Goal: Navigation & Orientation: Find specific page/section

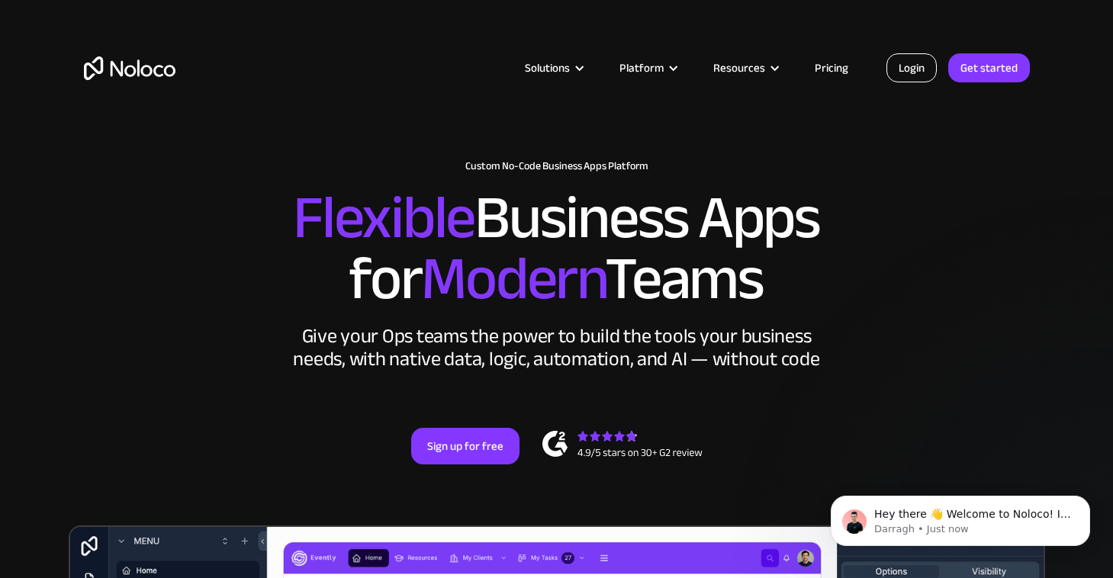
click at [908, 77] on link "Login" at bounding box center [911, 67] width 50 height 29
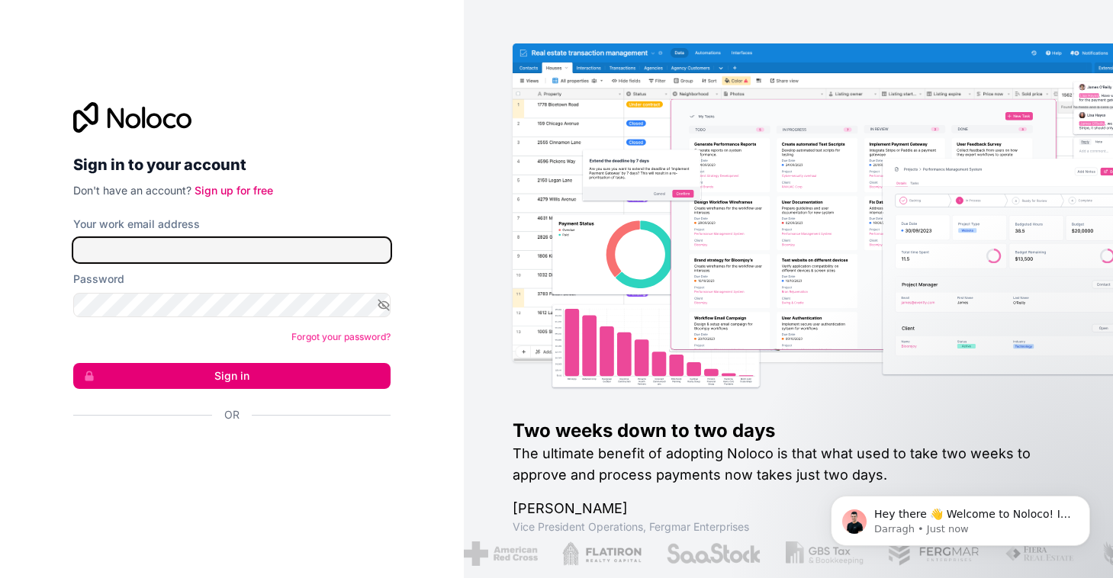
click at [343, 260] on input "Your work email address" at bounding box center [231, 250] width 317 height 24
paste input "[EMAIL_ADDRESS][DOMAIN_NAME]"
drag, startPoint x: 100, startPoint y: 249, endPoint x: 31, endPoint y: 249, distance: 69.4
click at [31, 249] on div "Sign in to your account Don't have an account? Sign up for free Your work email…" at bounding box center [232, 289] width 464 height 578
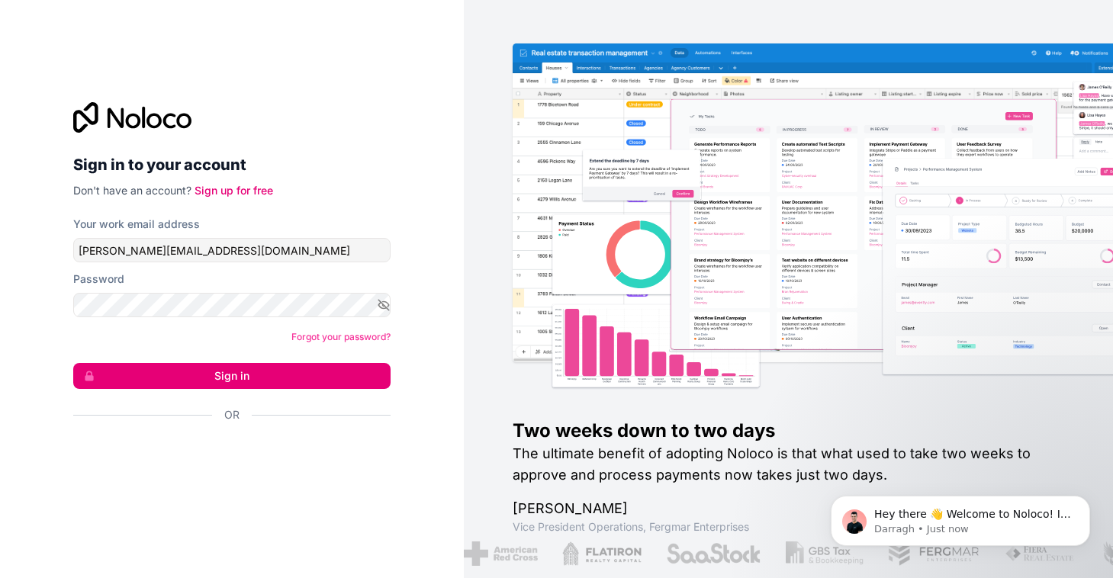
click at [147, 374] on button "Sign in" at bounding box center [231, 376] width 317 height 26
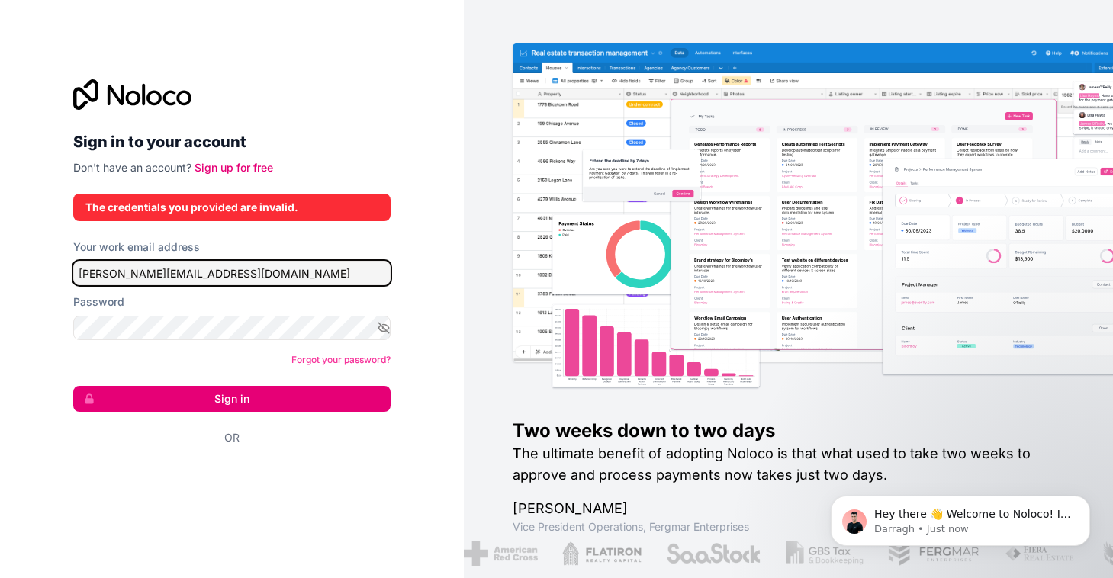
drag, startPoint x: 110, startPoint y: 274, endPoint x: 53, endPoint y: 265, distance: 57.9
click at [53, 265] on div "Sign in to your account Don't have an account? Sign up for free The credentials…" at bounding box center [232, 289] width 464 height 578
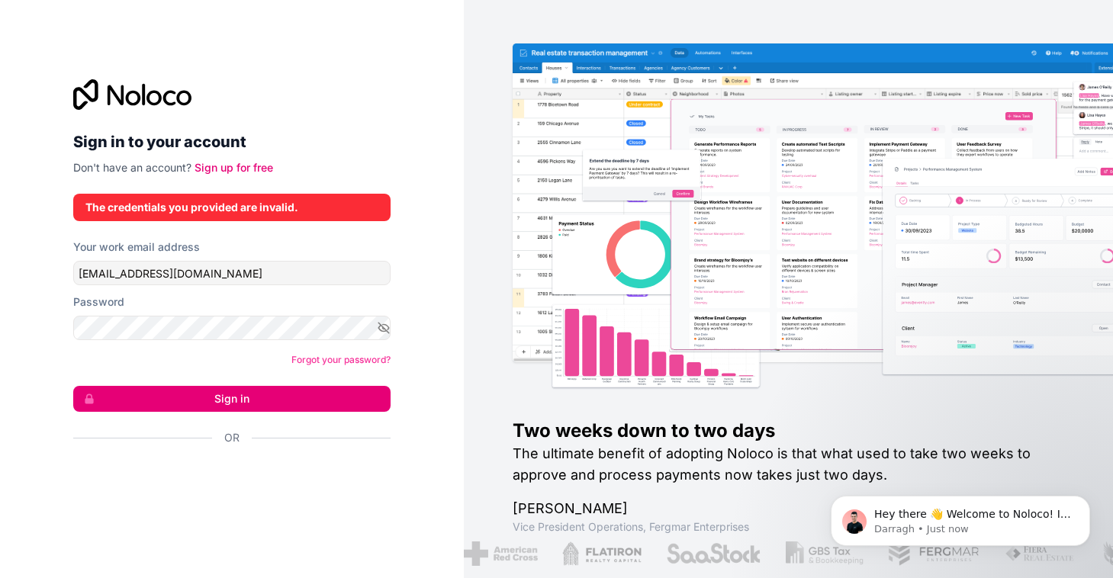
click at [118, 390] on button "Sign in" at bounding box center [231, 399] width 317 height 26
click at [118, 398] on button "Sign in" at bounding box center [231, 399] width 317 height 26
click at [0, 315] on html "Sign in to your account Don't have an account? Sign up for free The credentials…" at bounding box center [556, 289] width 1113 height 578
drag, startPoint x: 105, startPoint y: 278, endPoint x: 56, endPoint y: 278, distance: 48.8
click at [56, 278] on div "Sign in to your account Don't have an account? Sign up for free The credentials…" at bounding box center [232, 289] width 464 height 578
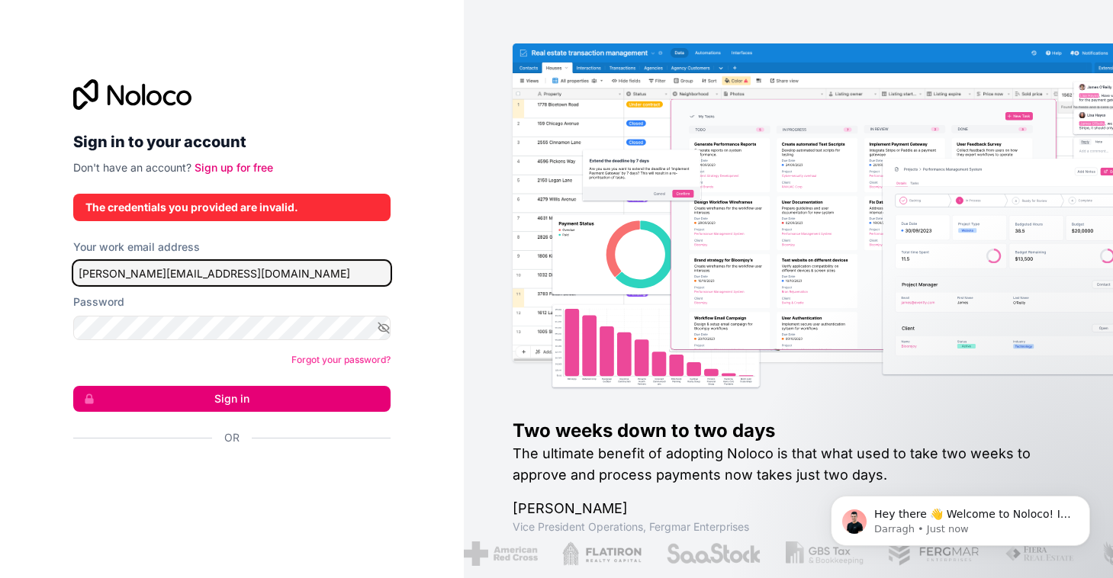
type input "[PERSON_NAME][EMAIL_ADDRESS][DOMAIN_NAME]"
click at [142, 402] on button "Sign in" at bounding box center [231, 399] width 317 height 26
click at [171, 400] on button "Sign in" at bounding box center [231, 399] width 317 height 26
click at [380, 330] on icon "button" at bounding box center [383, 327] width 11 height 7
click at [286, 394] on button "Sign in" at bounding box center [231, 399] width 317 height 26
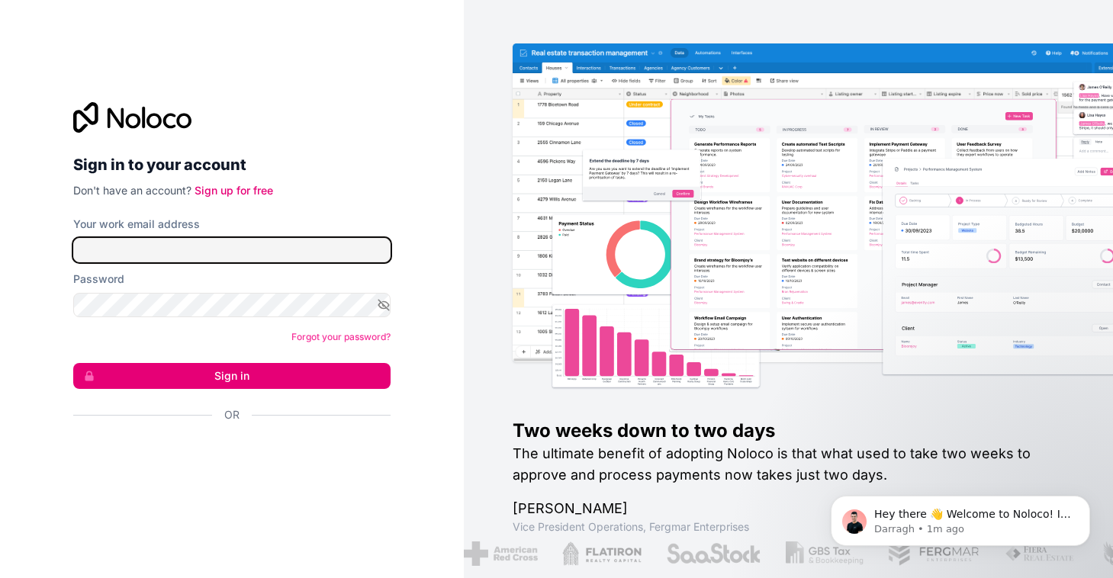
click at [228, 253] on input "Your work email address" at bounding box center [231, 250] width 317 height 24
type input "paperdollwriting@gmail.com"
drag, startPoint x: 227, startPoint y: 259, endPoint x: -40, endPoint y: 214, distance: 270.7
click at [0, 214] on html "Sign in to your account Don't have an account? Sign up for free Your work email…" at bounding box center [556, 289] width 1113 height 578
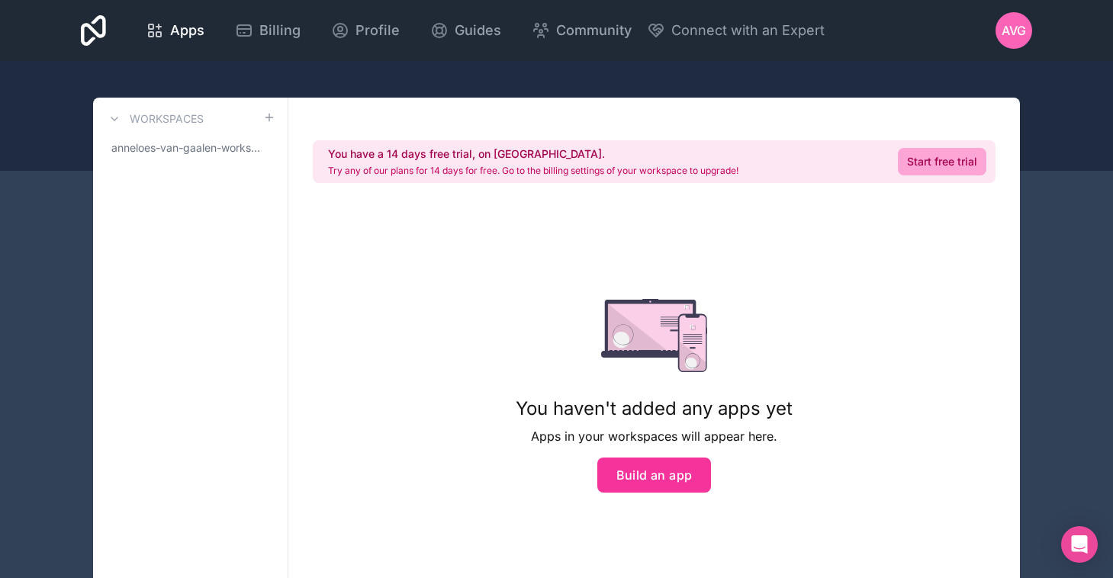
click at [210, 149] on span "anneloes-van-gaalen-workspace" at bounding box center [187, 147] width 152 height 15
click at [207, 146] on span "anneloes-van-gaalen-workspace" at bounding box center [187, 147] width 152 height 15
click at [98, 27] on icon at bounding box center [93, 30] width 25 height 37
